Goal: Task Accomplishment & Management: Manage account settings

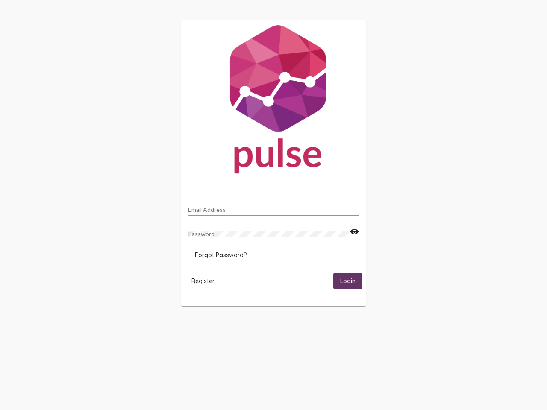
click at [273, 207] on input "Email Address" at bounding box center [273, 209] width 171 height 7
click at [354, 232] on mat-icon "visibility" at bounding box center [354, 232] width 9 height 10
click at [220, 255] on span "Forgot Password?" at bounding box center [221, 255] width 52 height 8
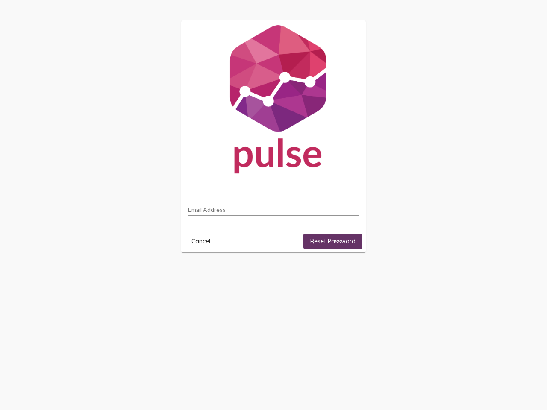
click at [203, 273] on html "Email Address Cancel Reset Password" at bounding box center [273, 136] width 547 height 273
click at [348, 273] on html "Email Address Cancel Reset Password" at bounding box center [273, 136] width 547 height 273
